Goal: Navigation & Orientation: Find specific page/section

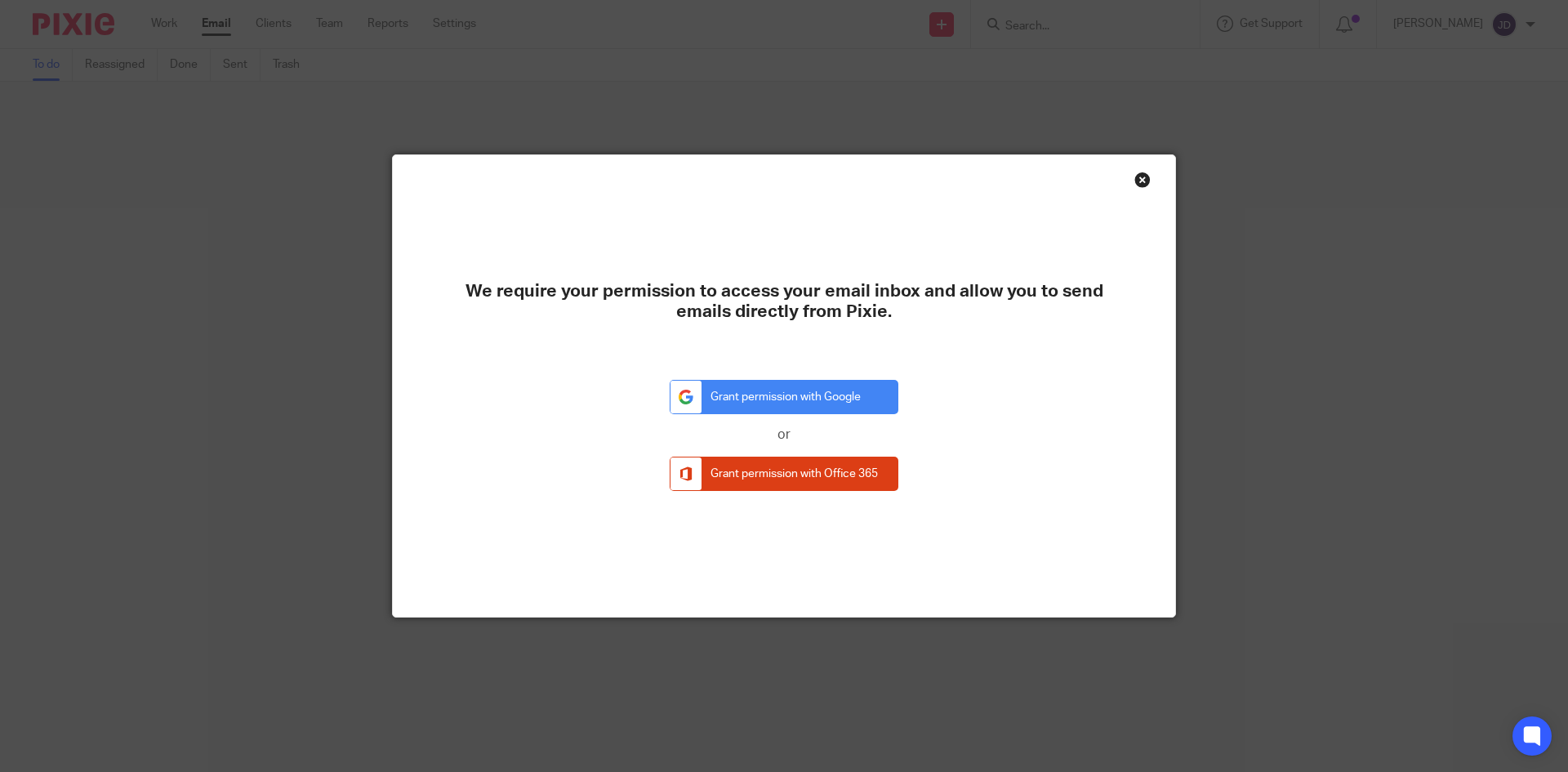
click at [1134, 179] on div "Close this dialog window" at bounding box center [1142, 179] width 16 height 16
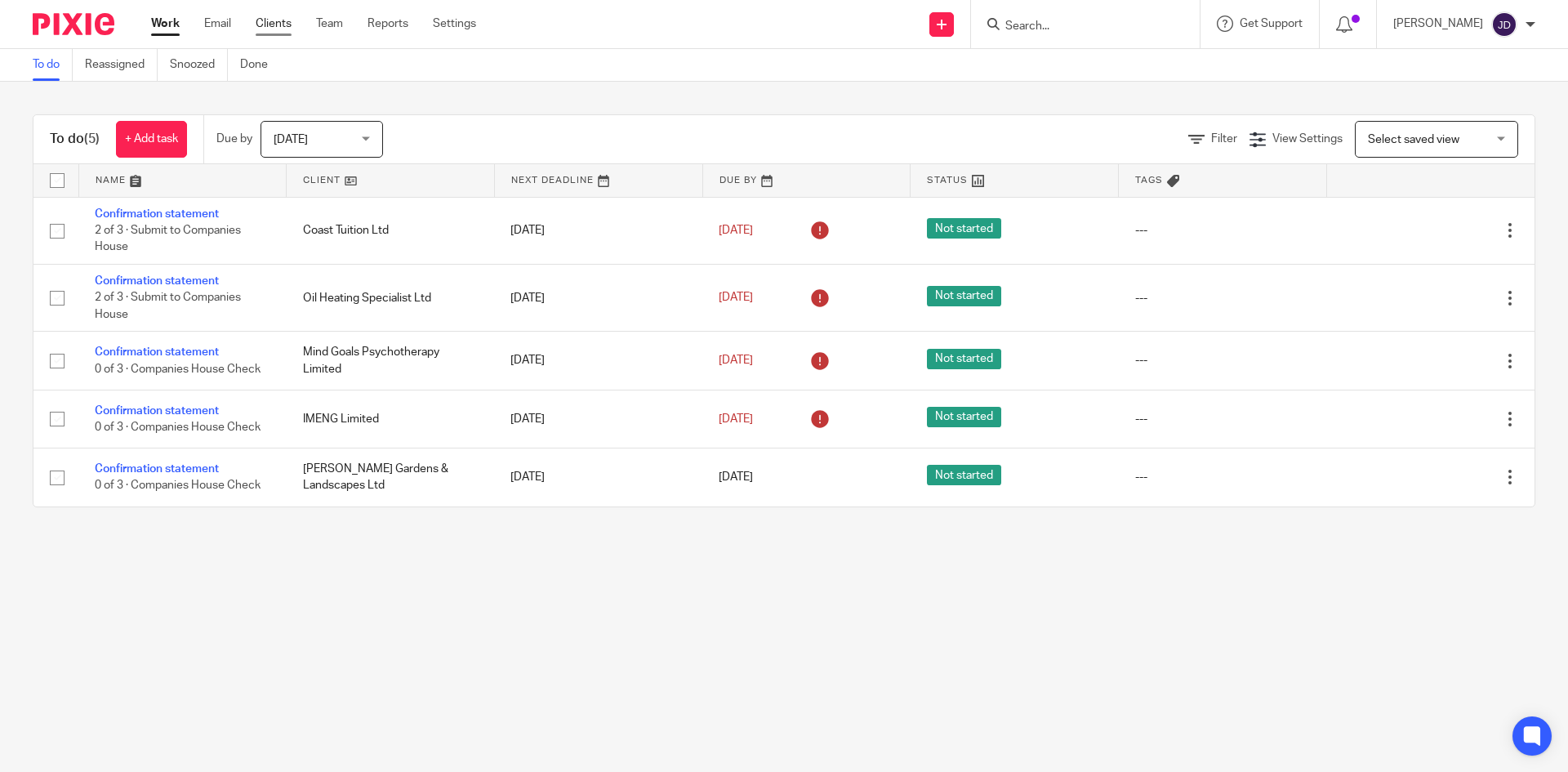
click at [260, 29] on link "Clients" at bounding box center [274, 23] width 36 height 16
